Goal: Transaction & Acquisition: Purchase product/service

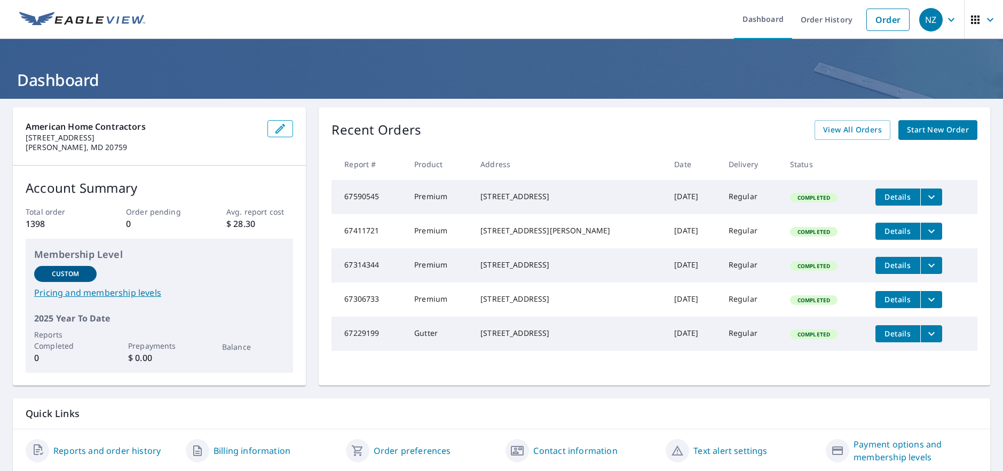
click at [904, 123] on link "Start New Order" at bounding box center [937, 130] width 79 height 20
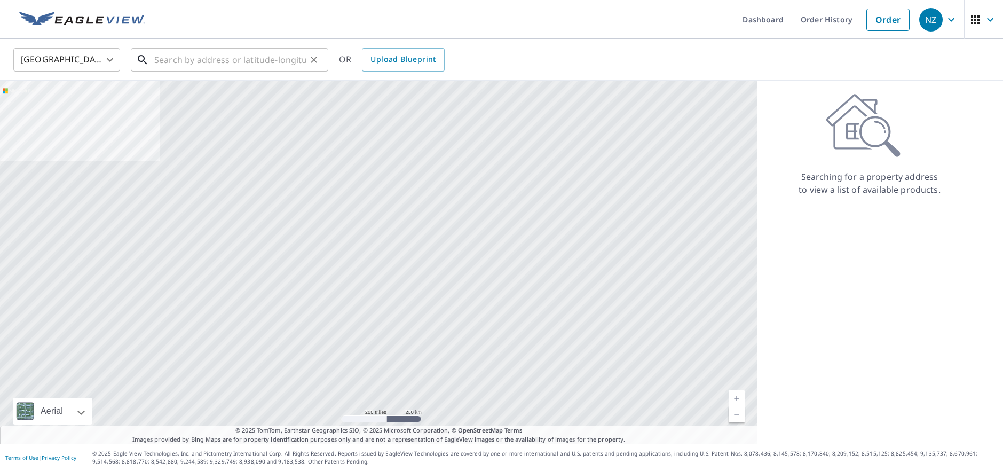
click at [204, 61] on input "text" at bounding box center [230, 60] width 152 height 30
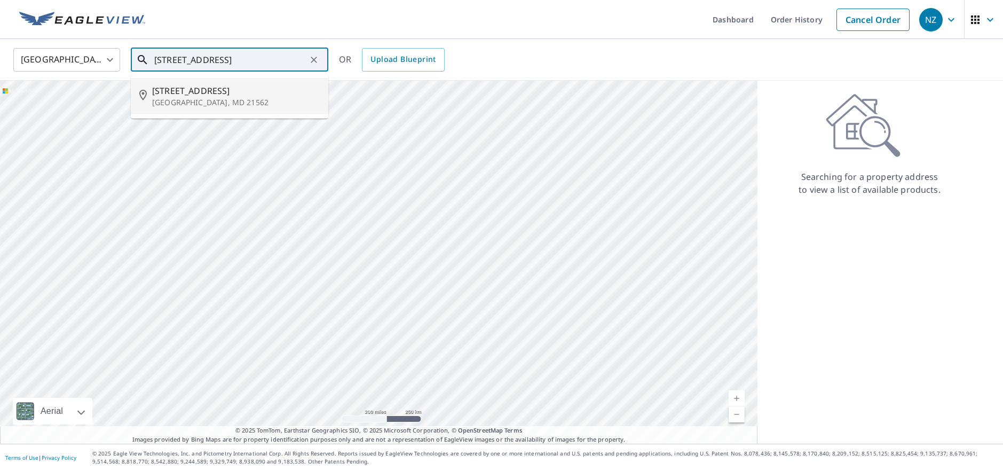
click at [232, 101] on p "[GEOGRAPHIC_DATA], MD 21562" at bounding box center [236, 102] width 168 height 11
type input "[STREET_ADDRESS]"
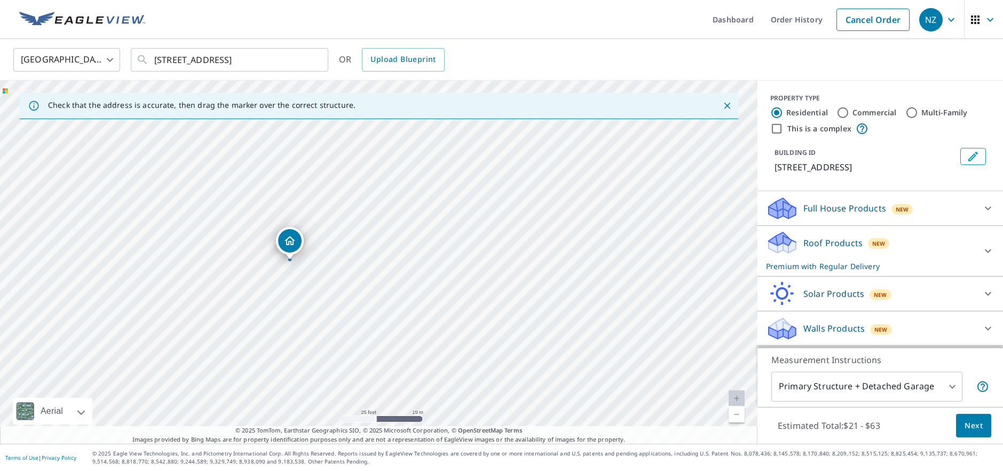
drag, startPoint x: 264, startPoint y: 281, endPoint x: 295, endPoint y: 275, distance: 32.0
click at [299, 281] on div "[STREET_ADDRESS]" at bounding box center [378, 262] width 757 height 363
click at [913, 384] on body "NZ [GEOGRAPHIC_DATA] Dashboard Order History Cancel Order NZ [GEOGRAPHIC_DATA] …" at bounding box center [501, 235] width 1003 height 471
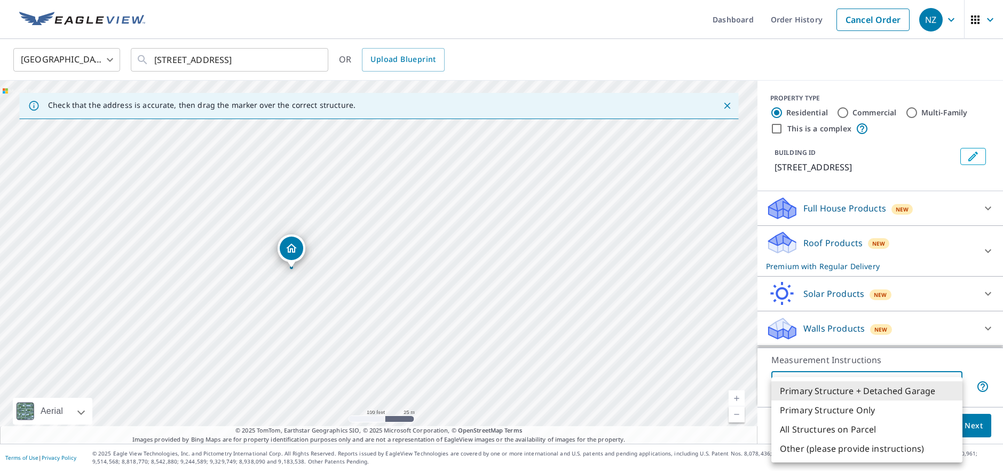
click at [870, 431] on li "All Structures on Parcel" at bounding box center [866, 428] width 191 height 19
type input "3"
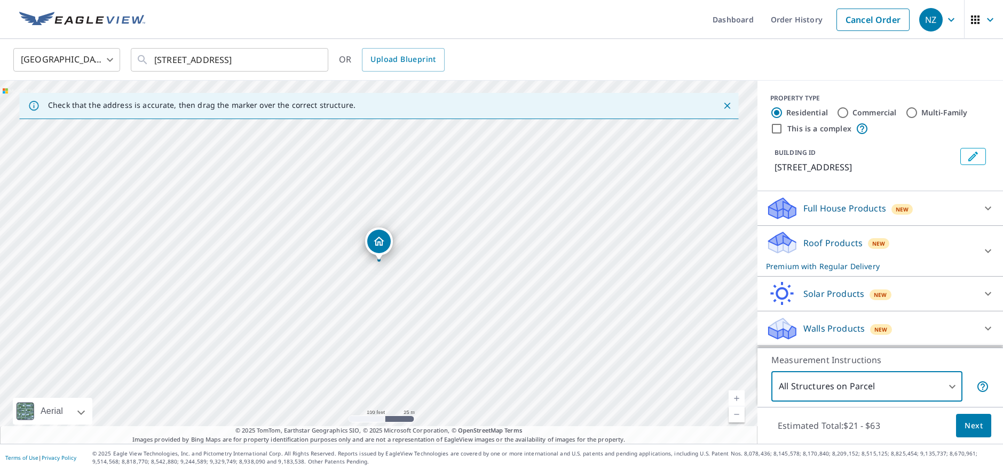
click at [970, 431] on span "Next" at bounding box center [973, 425] width 18 height 13
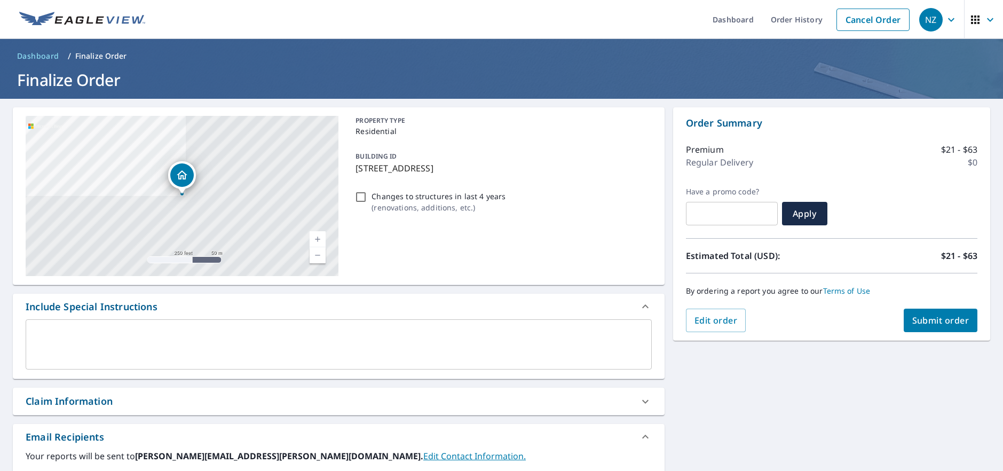
click at [963, 318] on span "Submit order" at bounding box center [940, 320] width 57 height 12
checkbox input "true"
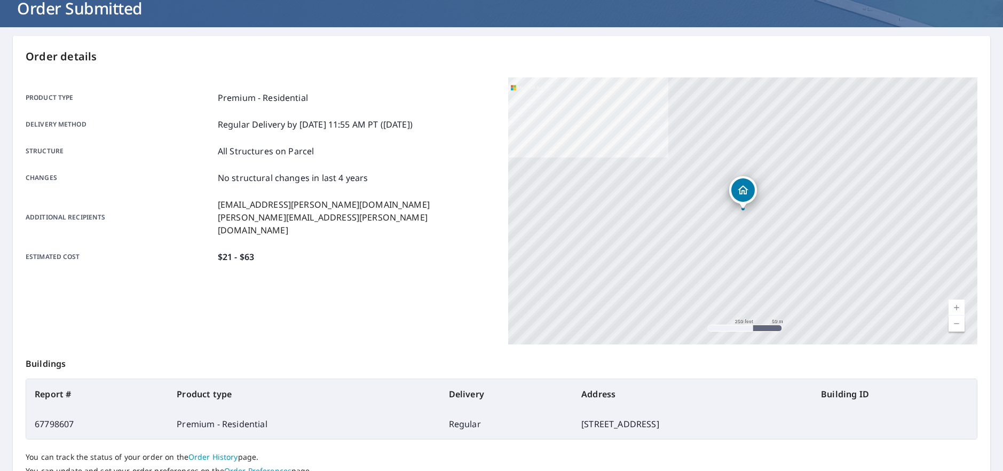
scroll to position [157, 0]
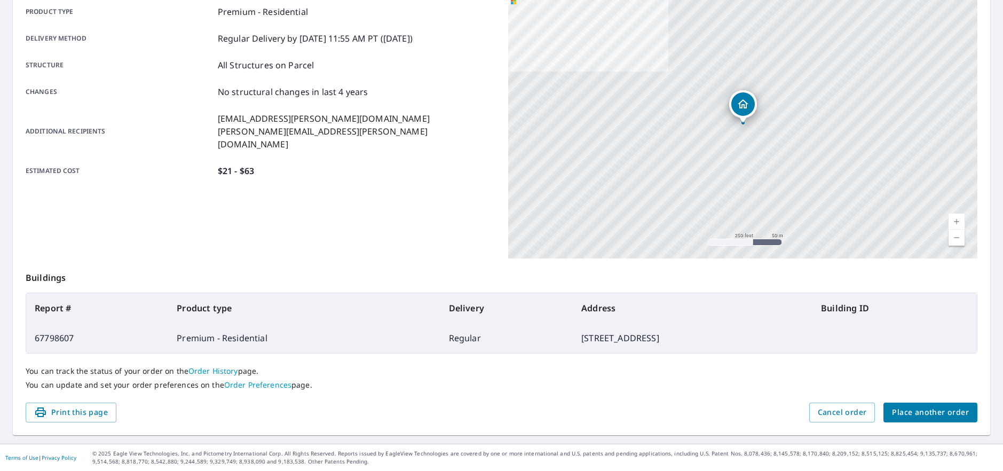
drag, startPoint x: 652, startPoint y: 339, endPoint x: 490, endPoint y: 337, distance: 161.2
click at [573, 338] on td "[STREET_ADDRESS]" at bounding box center [693, 338] width 240 height 30
copy td "[STREET_ADDRESS]"
